Goal: Check status: Check status

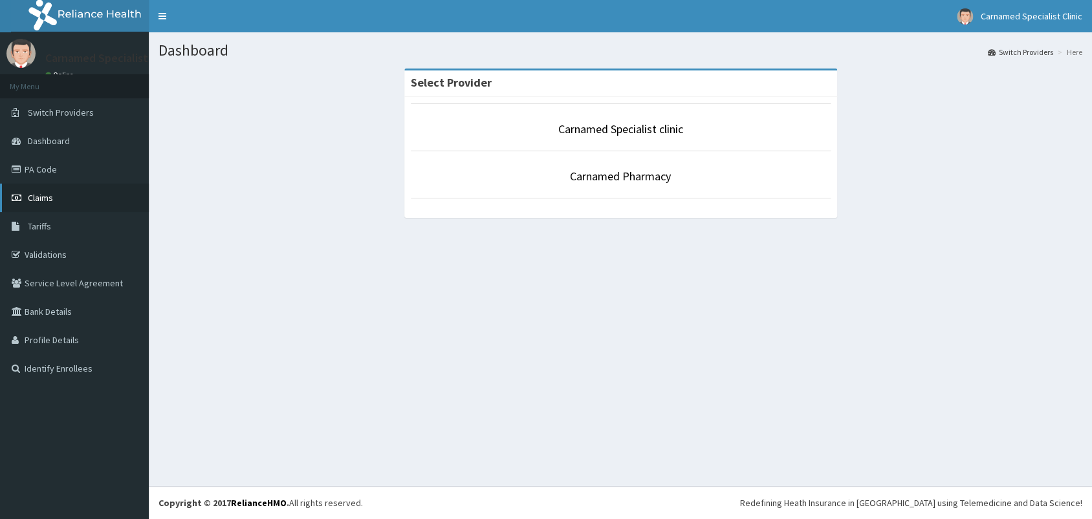
click at [45, 190] on link "Claims" at bounding box center [74, 198] width 149 height 28
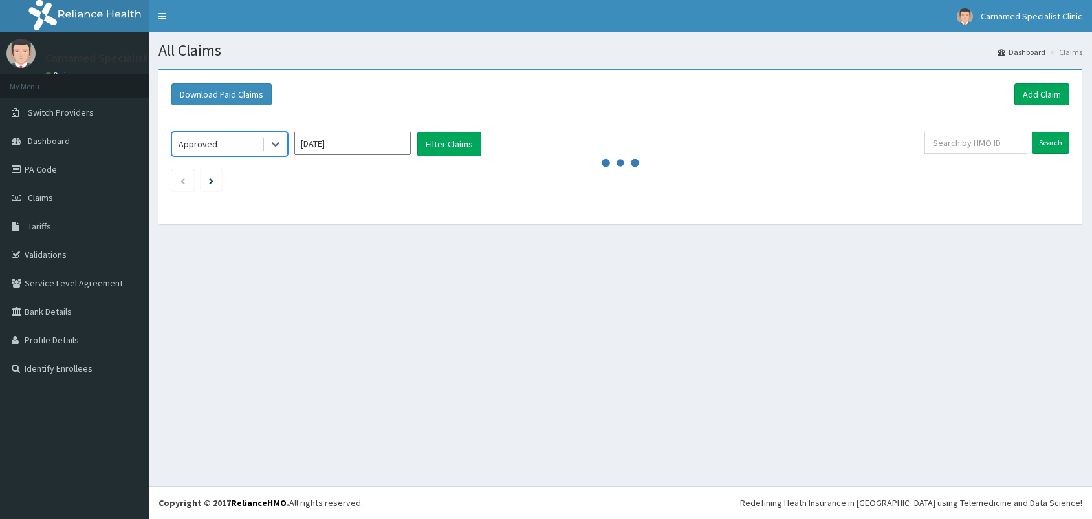
scroll to position [1, 0]
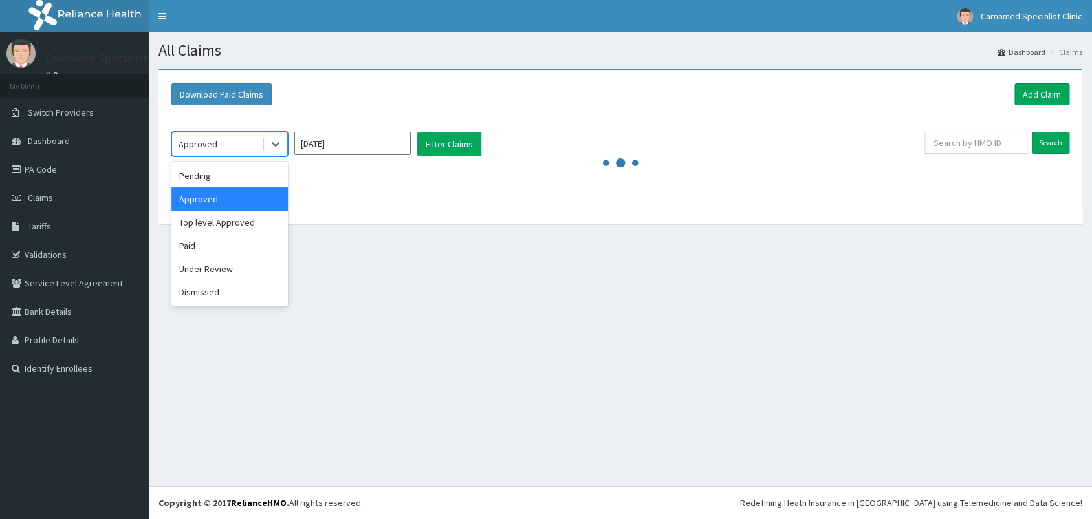
click at [248, 146] on div "Approved" at bounding box center [217, 144] width 90 height 21
click at [248, 175] on div "Pending" at bounding box center [229, 175] width 116 height 23
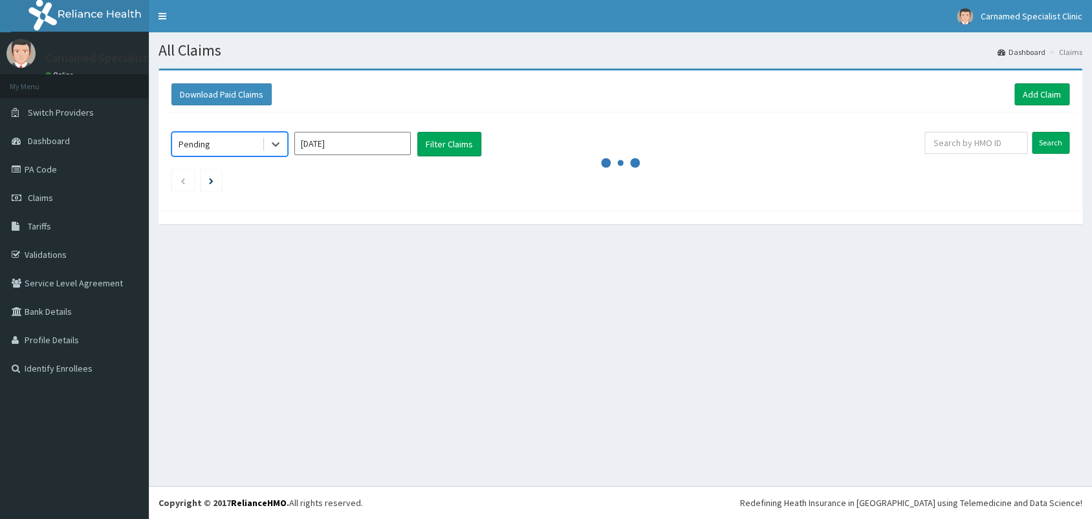
click at [252, 143] on div "Pending" at bounding box center [217, 144] width 90 height 21
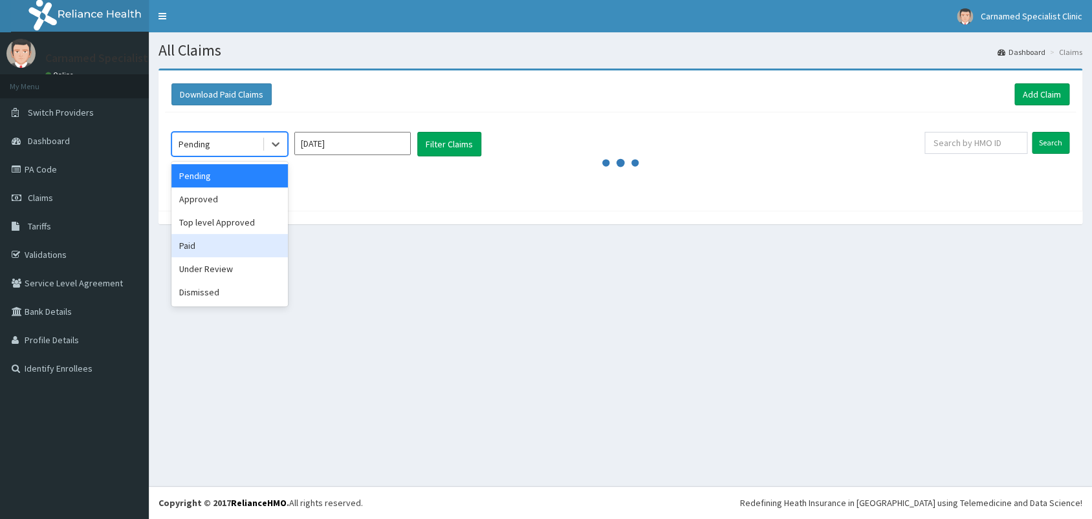
click at [197, 245] on div "Paid" at bounding box center [229, 245] width 116 height 23
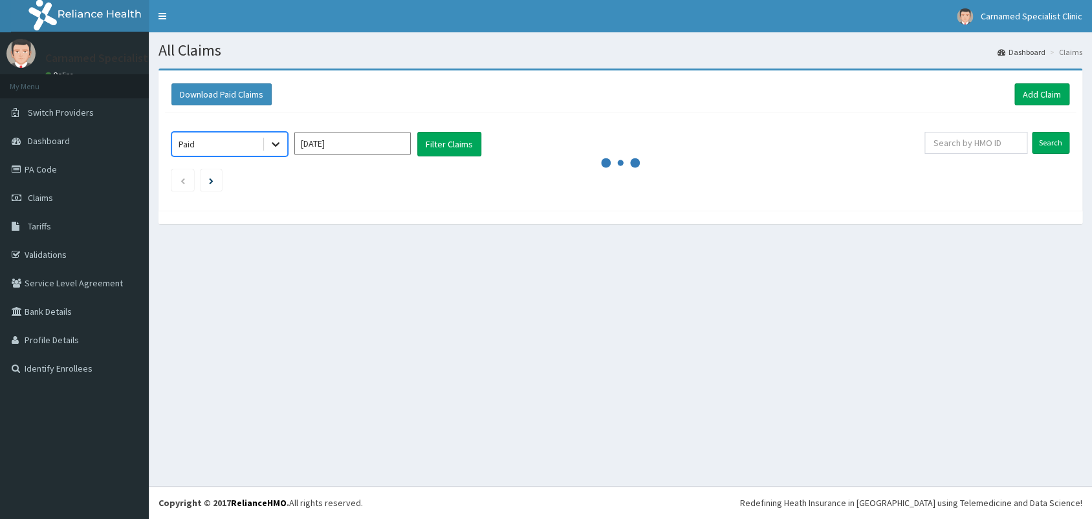
click at [265, 138] on div at bounding box center [275, 144] width 23 height 23
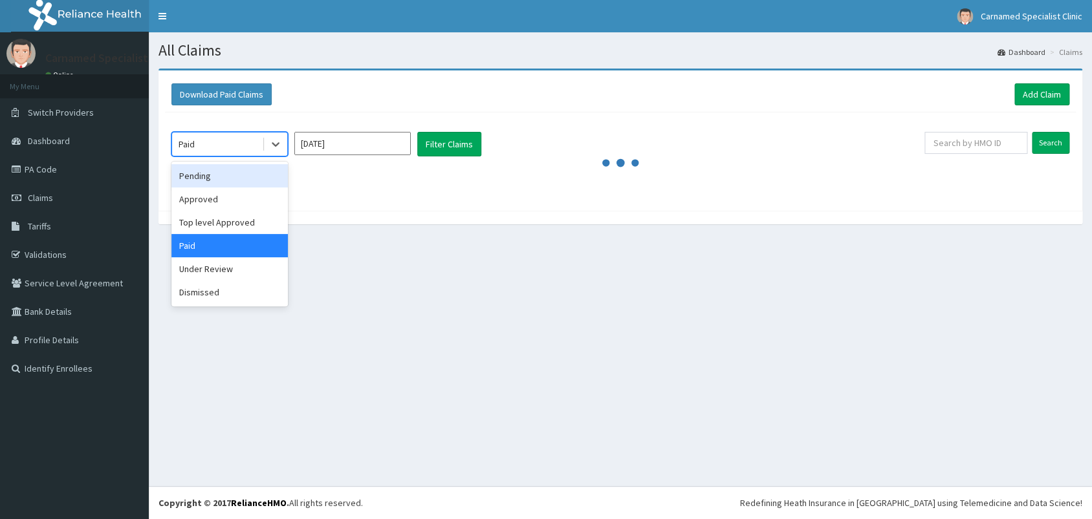
click at [198, 177] on div "Pending" at bounding box center [229, 175] width 116 height 23
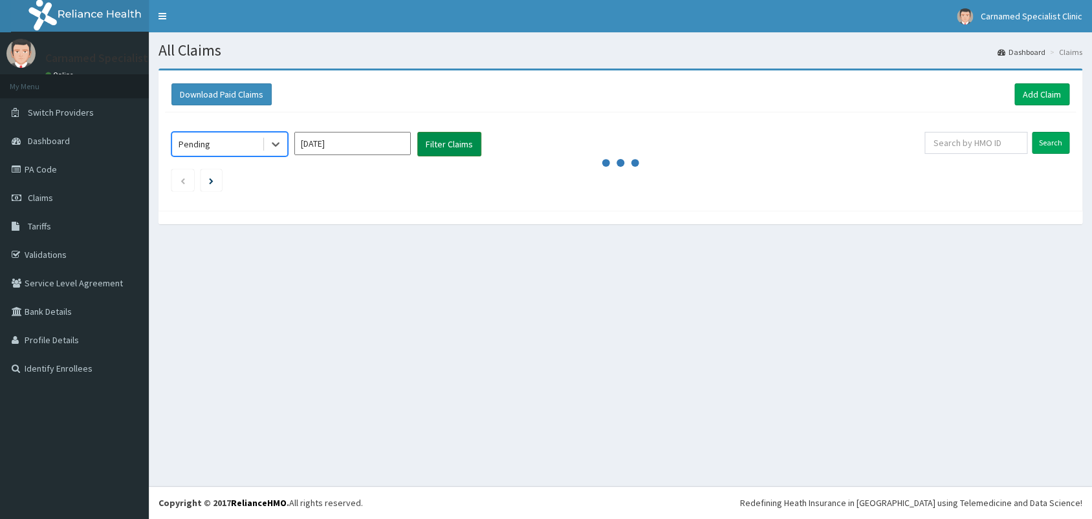
click at [431, 141] on button "Filter Claims" at bounding box center [449, 144] width 64 height 25
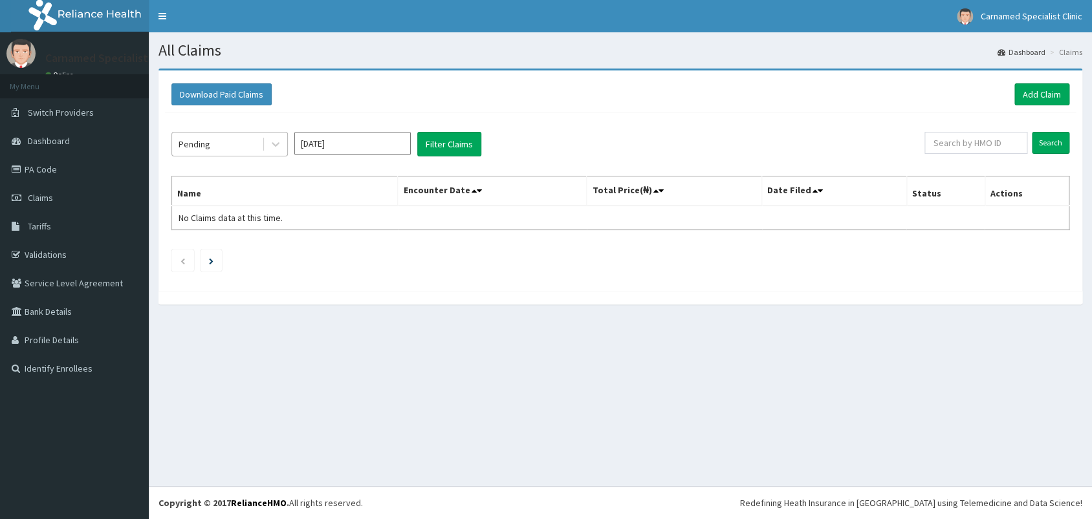
click at [225, 144] on div "Pending" at bounding box center [217, 144] width 90 height 21
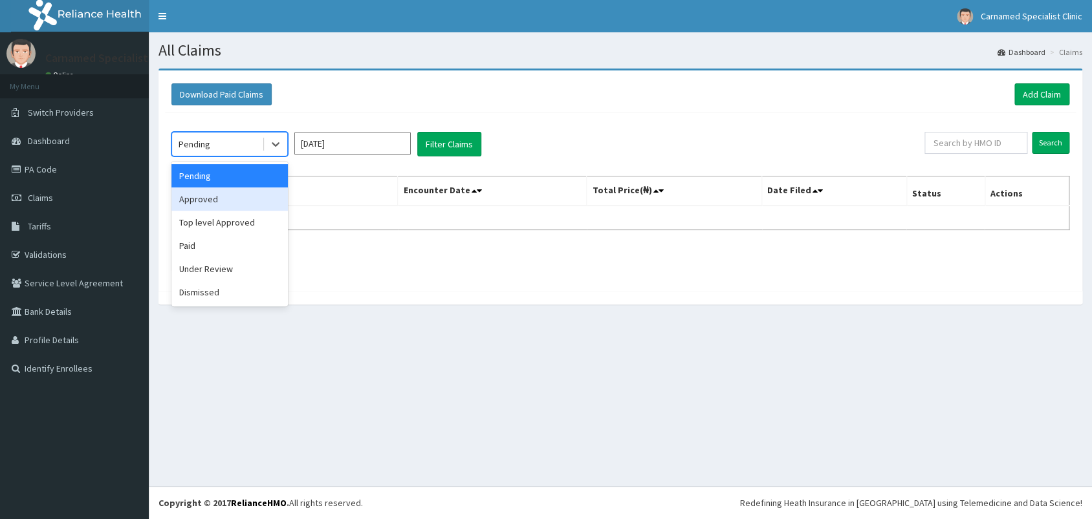
click at [217, 195] on div "Approved" at bounding box center [229, 199] width 116 height 23
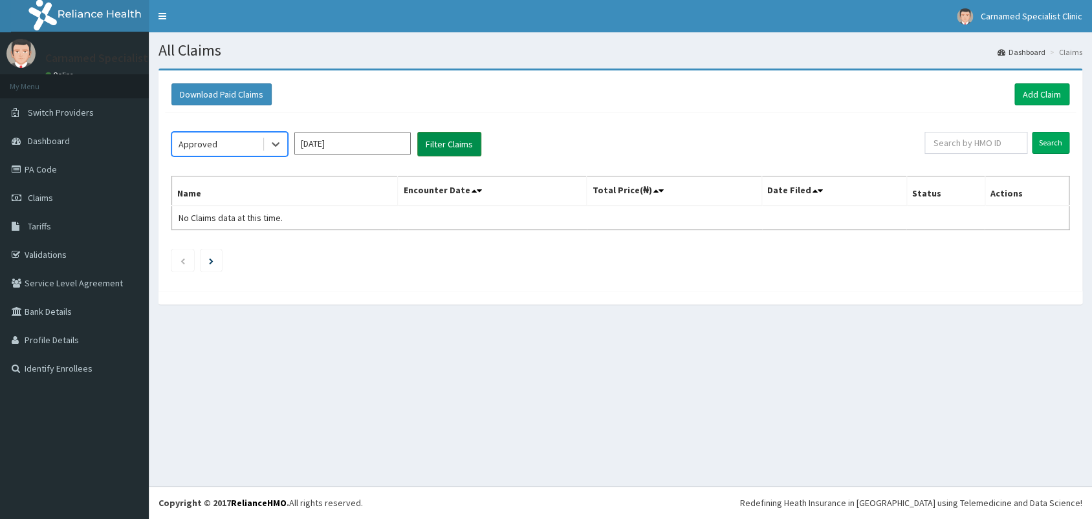
click at [442, 148] on button "Filter Claims" at bounding box center [449, 144] width 64 height 25
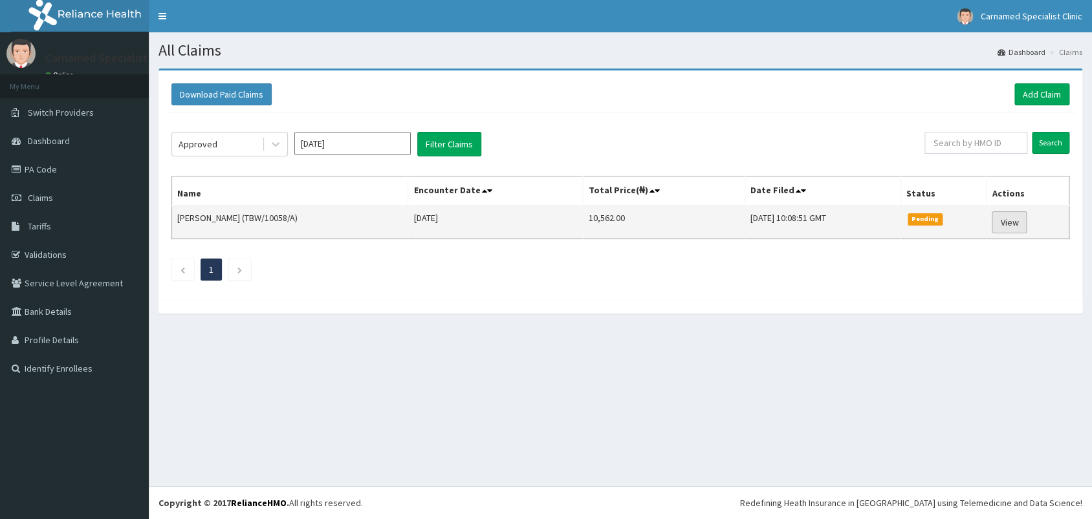
click at [1015, 222] on link "View" at bounding box center [1009, 223] width 35 height 22
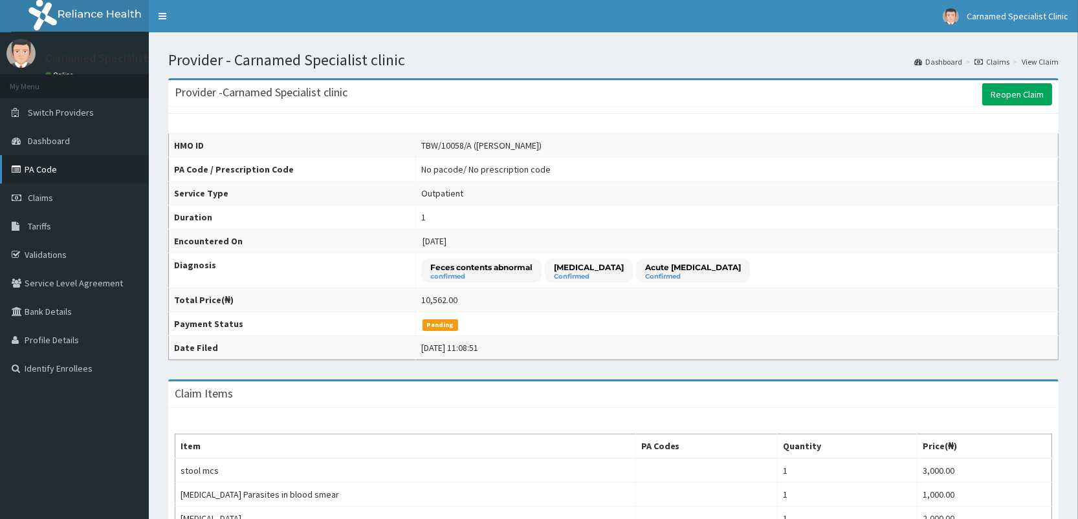
click at [62, 168] on link "PA Code" at bounding box center [74, 169] width 149 height 28
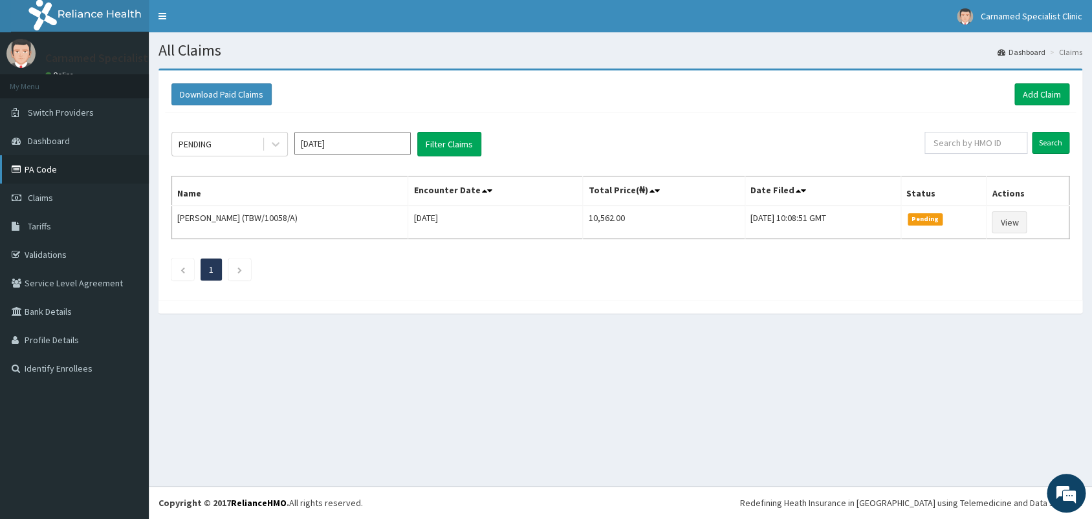
click at [91, 171] on link "PA Code" at bounding box center [74, 169] width 149 height 28
